Goal: Task Accomplishment & Management: Complete application form

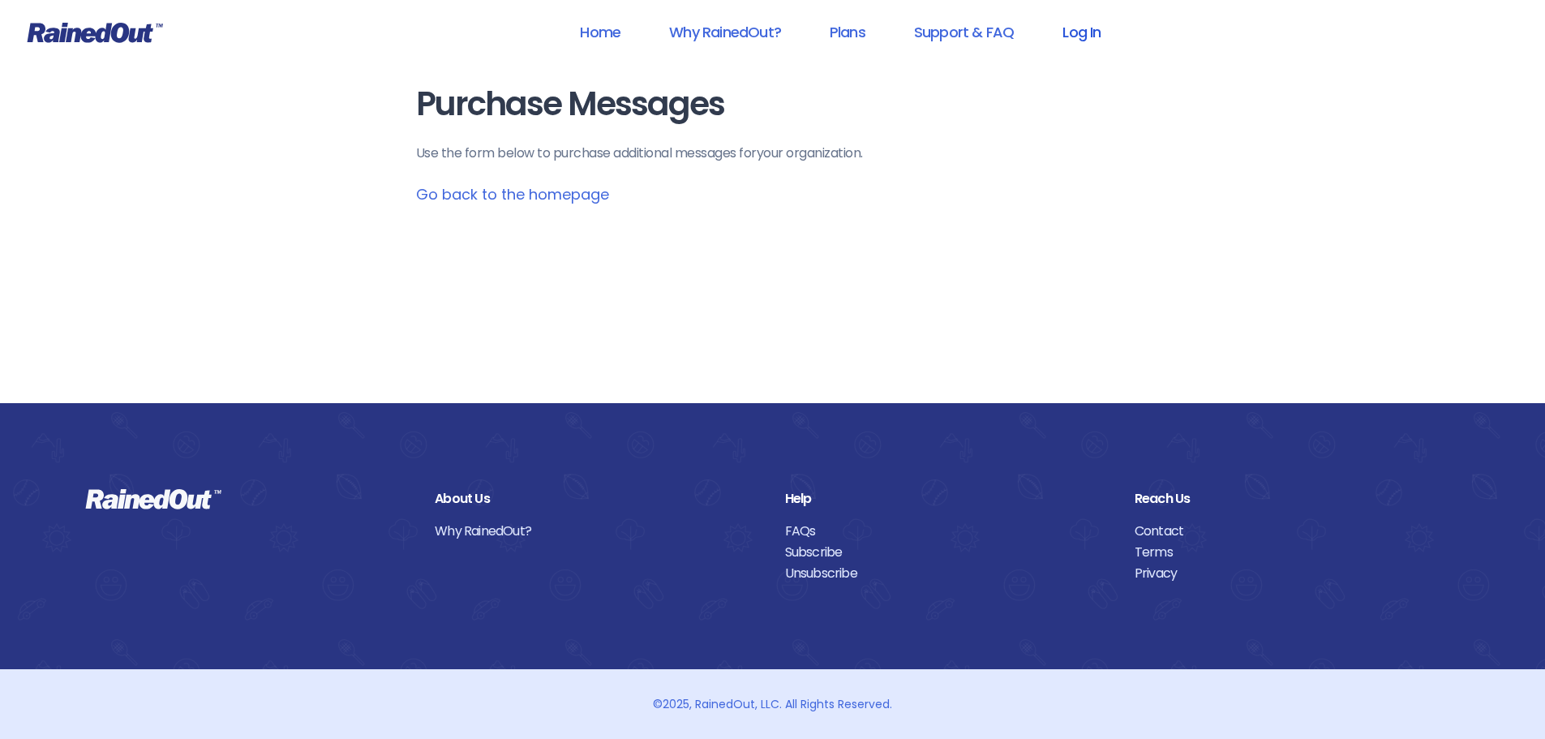
click at [1076, 42] on link "Log In" at bounding box center [1081, 32] width 80 height 36
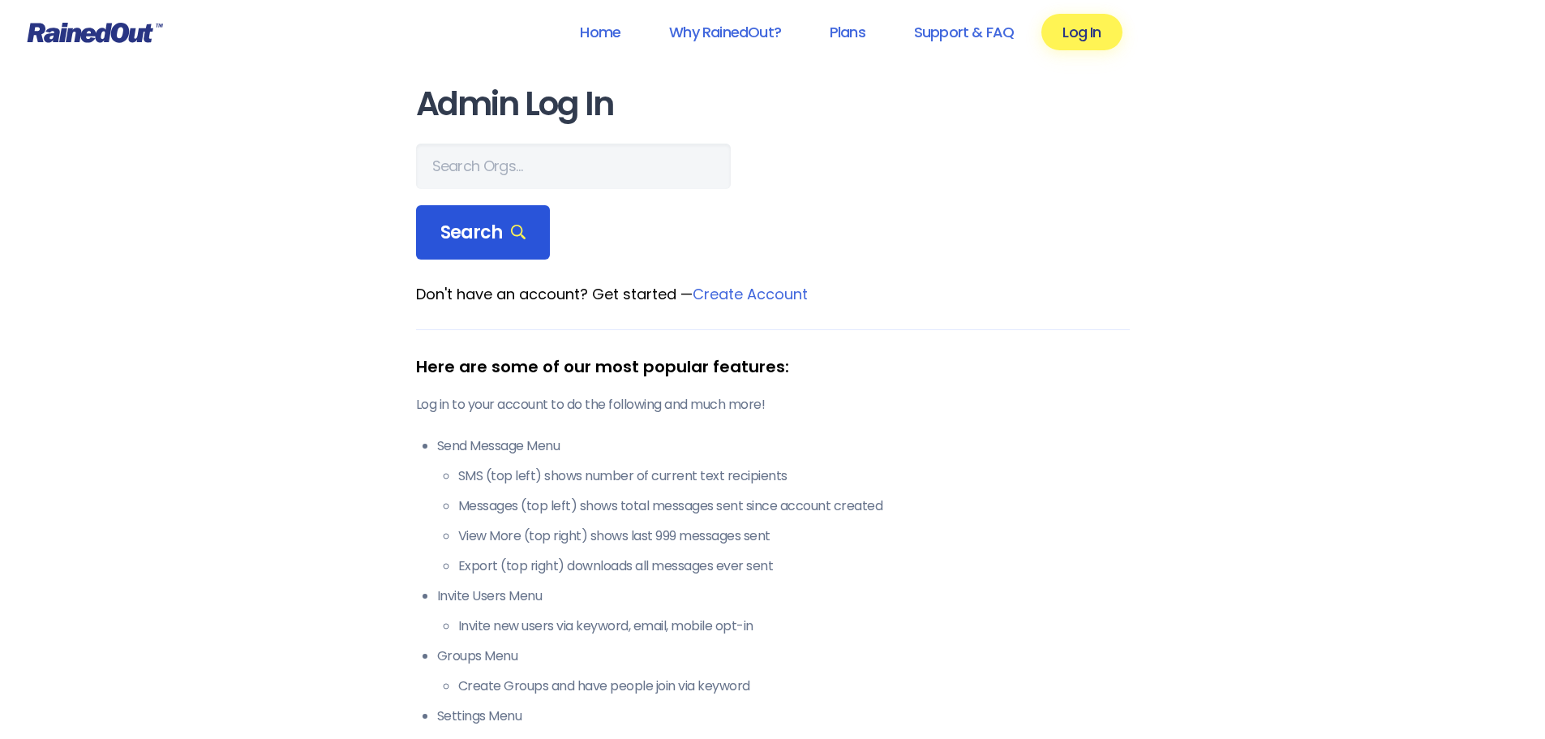
click at [476, 235] on span "Search" at bounding box center [483, 232] width 86 height 23
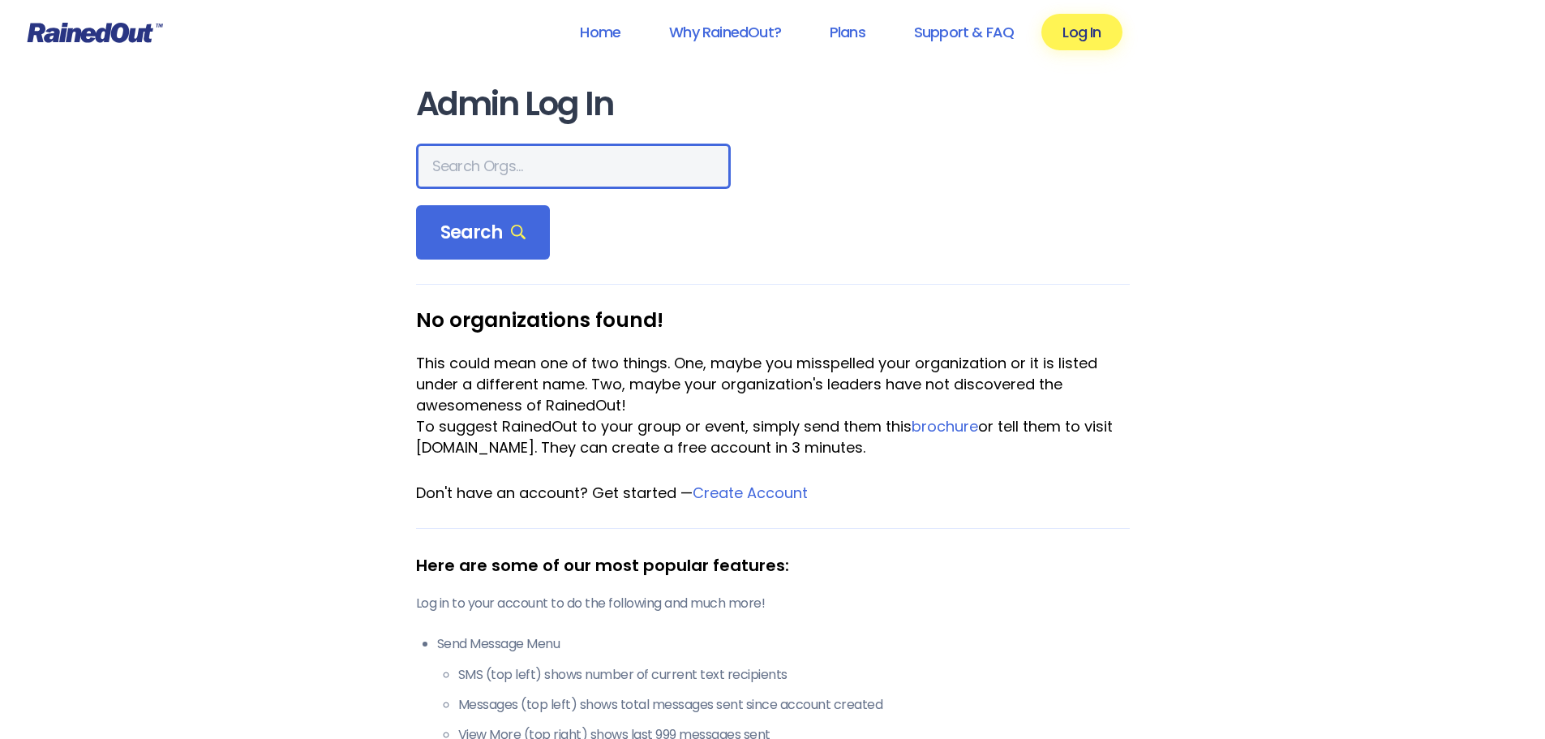
click at [470, 180] on input "text" at bounding box center [573, 166] width 315 height 45
type input "h"
type input "the summerville"
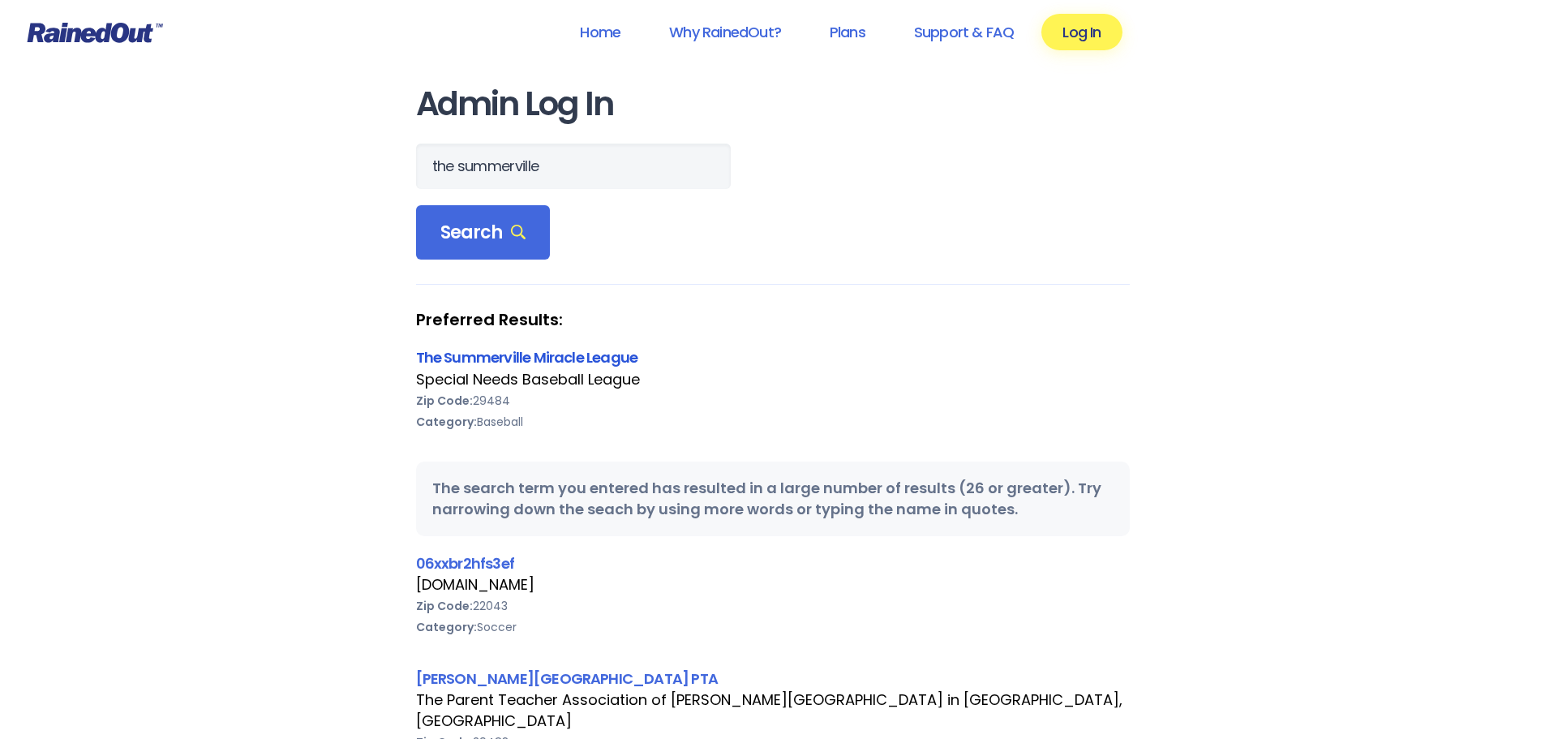
click at [518, 359] on link "The Summerville Miracle League" at bounding box center [527, 357] width 222 height 20
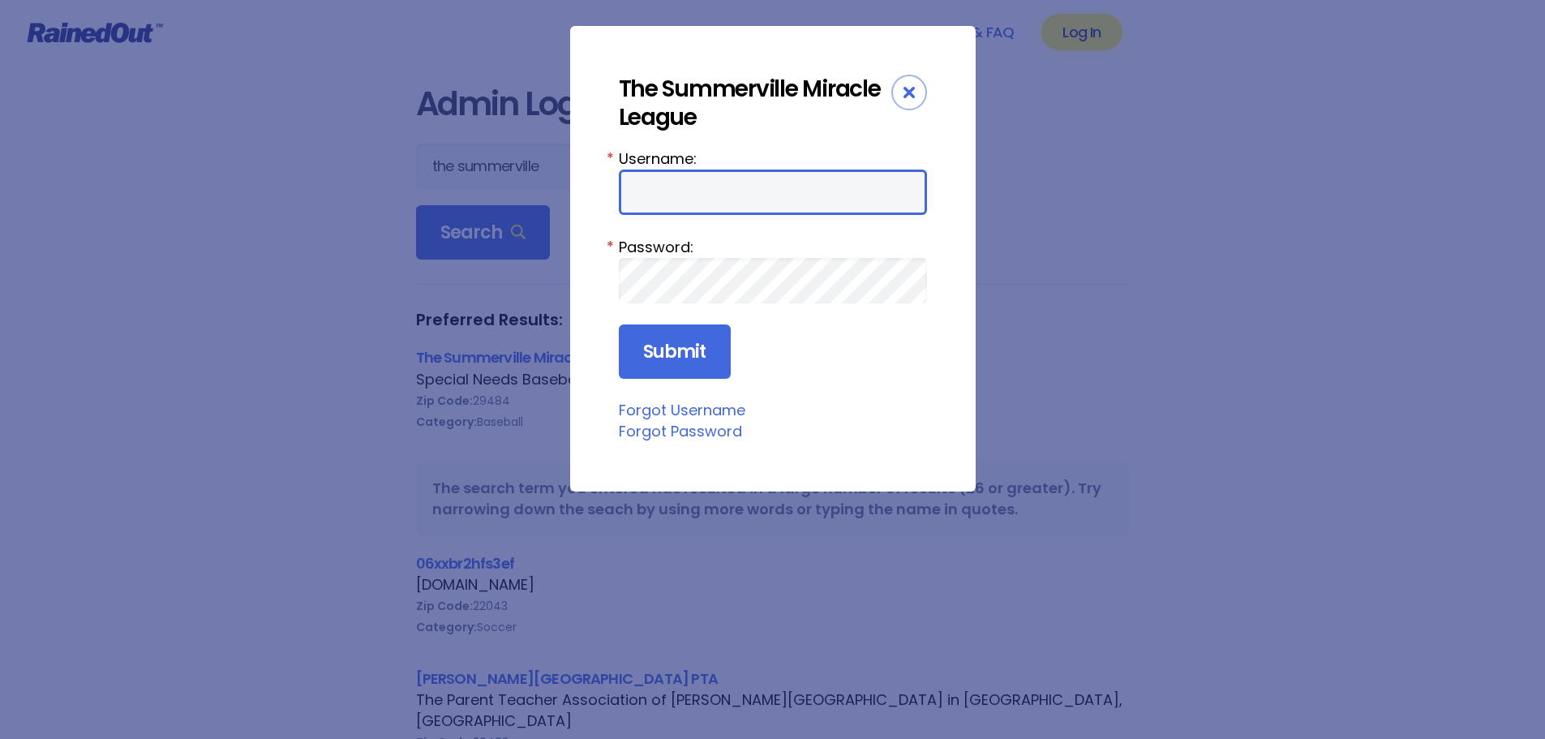
click at [805, 183] on input "Username:" at bounding box center [773, 191] width 308 height 45
type input "SMLBASEBALL"
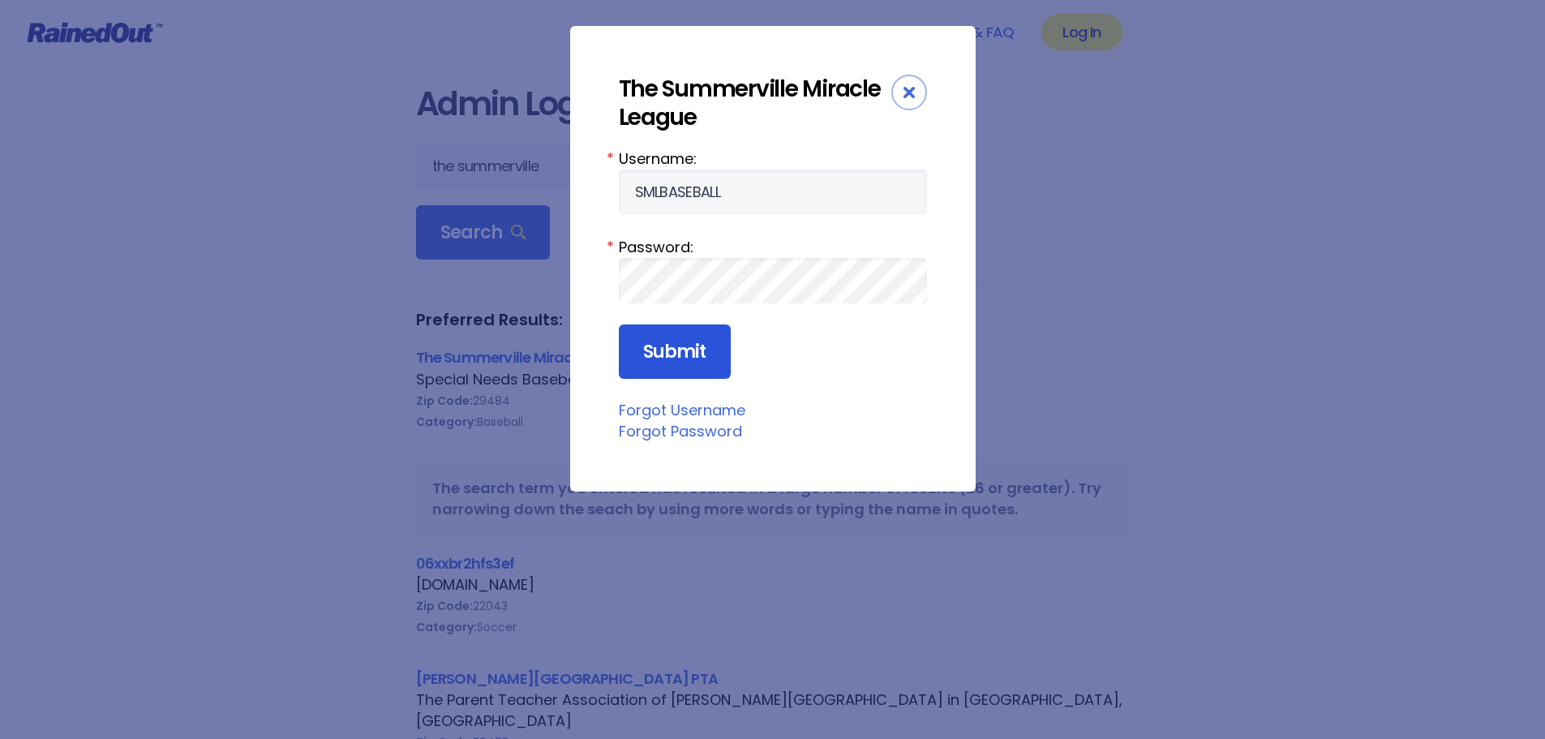
click at [703, 371] on input "Submit" at bounding box center [675, 351] width 112 height 55
